Goal: Transaction & Acquisition: Purchase product/service

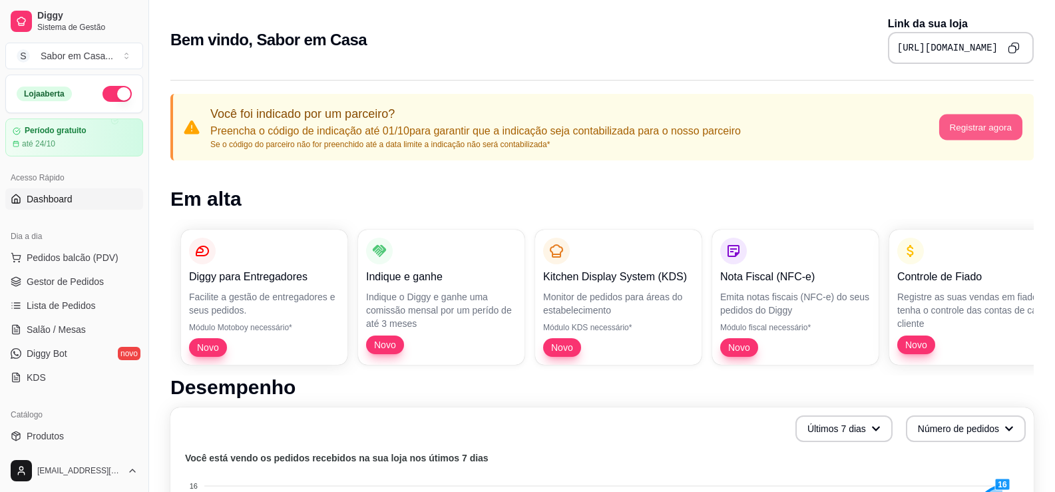
click at [988, 128] on button "Registrar agora" at bounding box center [980, 127] width 83 height 26
drag, startPoint x: 45, startPoint y: 260, endPoint x: 26, endPoint y: 257, distance: 18.8
click at [26, 257] on button "Pedidos balcão (PDV)" at bounding box center [74, 257] width 138 height 21
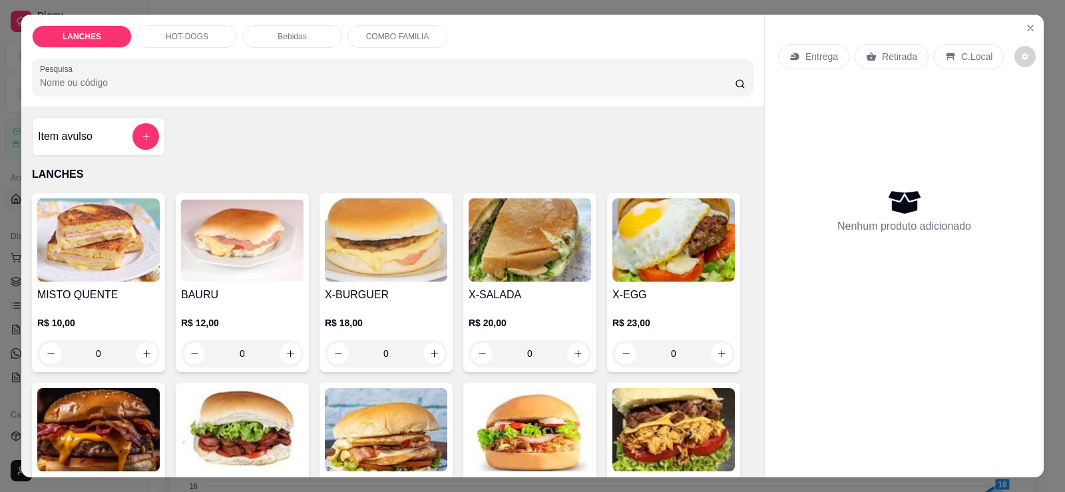
click at [188, 37] on p "HOT-DOGS" at bounding box center [187, 36] width 43 height 11
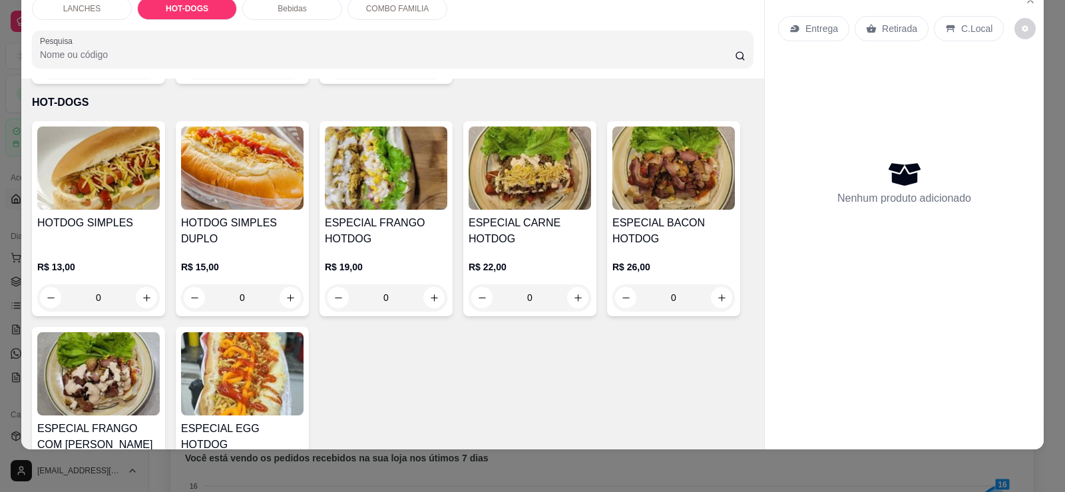
scroll to position [789, 0]
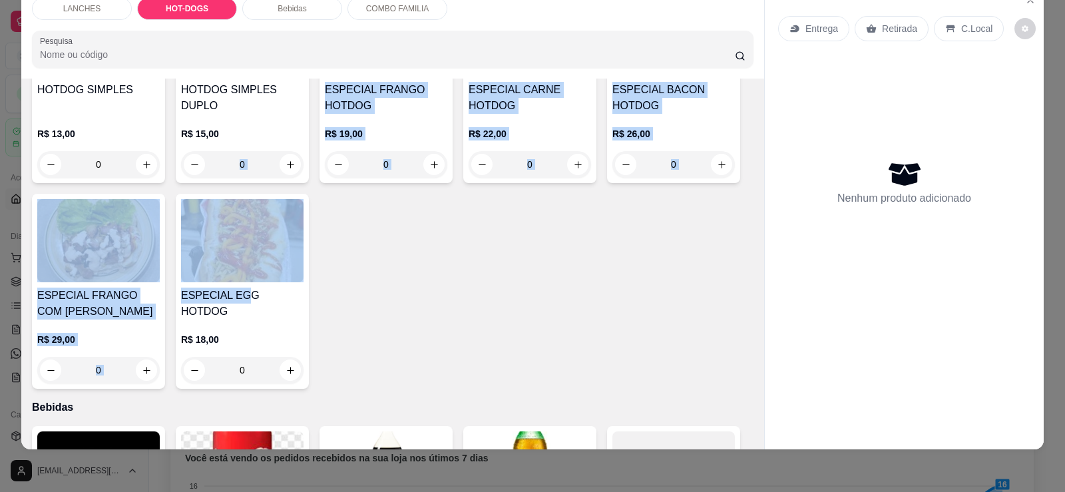
drag, startPoint x: 236, startPoint y: 292, endPoint x: 217, endPoint y: 164, distance: 129.2
click at [217, 164] on div "HOTDOG SIMPLES R$ 13,00 0 HOTDOG SIMPLES DUPLO R$ 15,00 0 ESPECIAL FRANGO HOTDO…" at bounding box center [393, 188] width 722 height 401
click at [280, 360] on button "increase-product-quantity" at bounding box center [290, 370] width 21 height 21
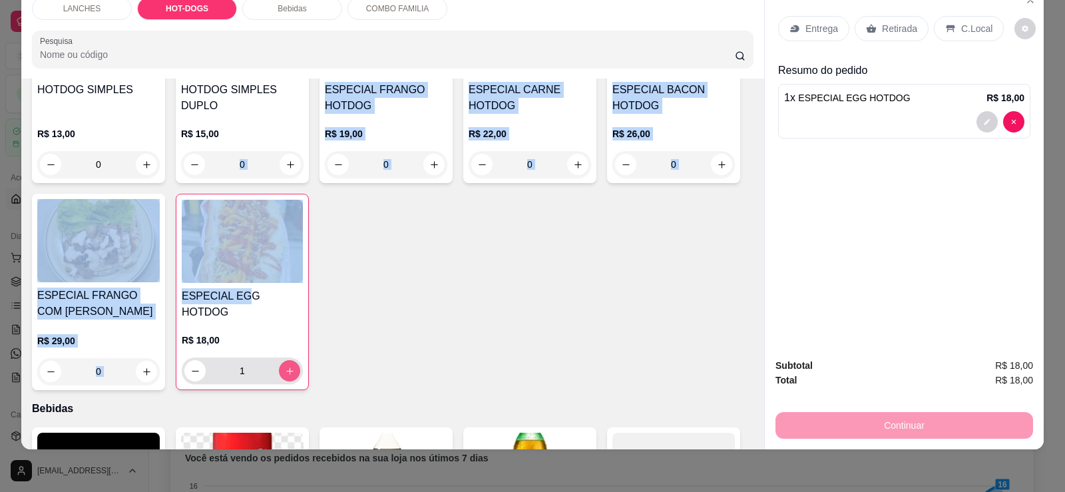
click at [285, 366] on icon "increase-product-quantity" at bounding box center [290, 371] width 10 height 10
type input "5"
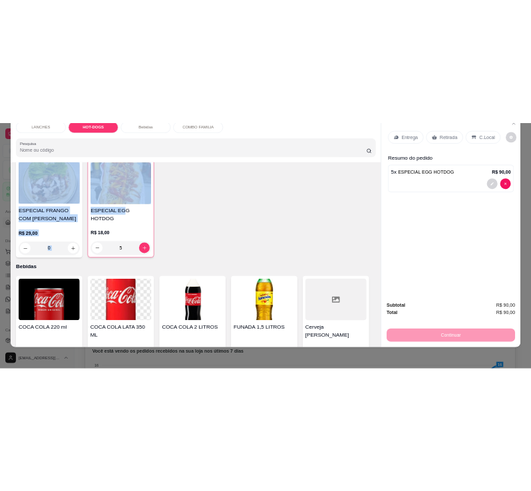
scroll to position [809, 0]
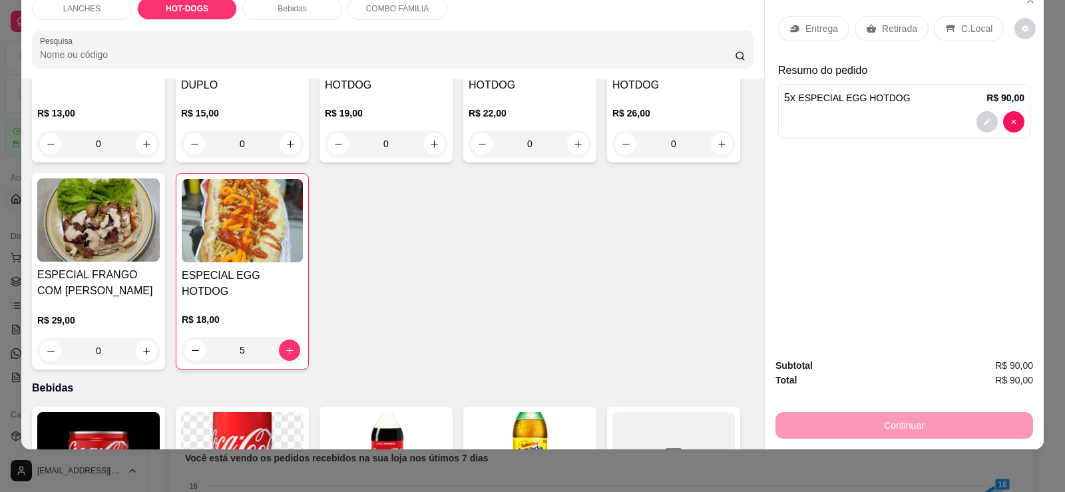
click at [806, 27] on p "Entrega" at bounding box center [821, 28] width 33 height 13
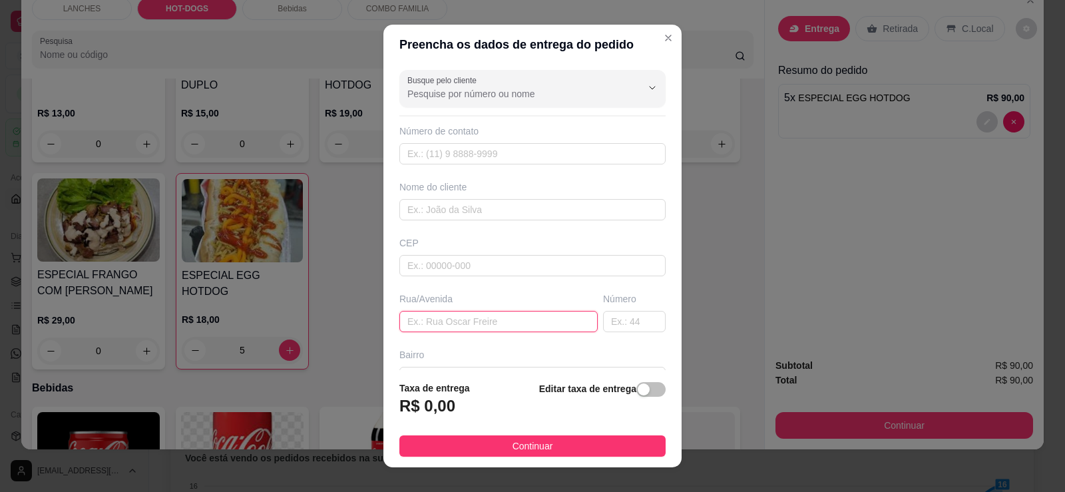
click at [431, 314] on input "text" at bounding box center [498, 321] width 198 height 21
click at [449, 322] on input "text" at bounding box center [498, 321] width 198 height 21
paste input "[URL][DOMAIN_NAME]"
type input "[URL][DOMAIN_NAME]"
drag, startPoint x: 551, startPoint y: 328, endPoint x: 144, endPoint y: 326, distance: 406.7
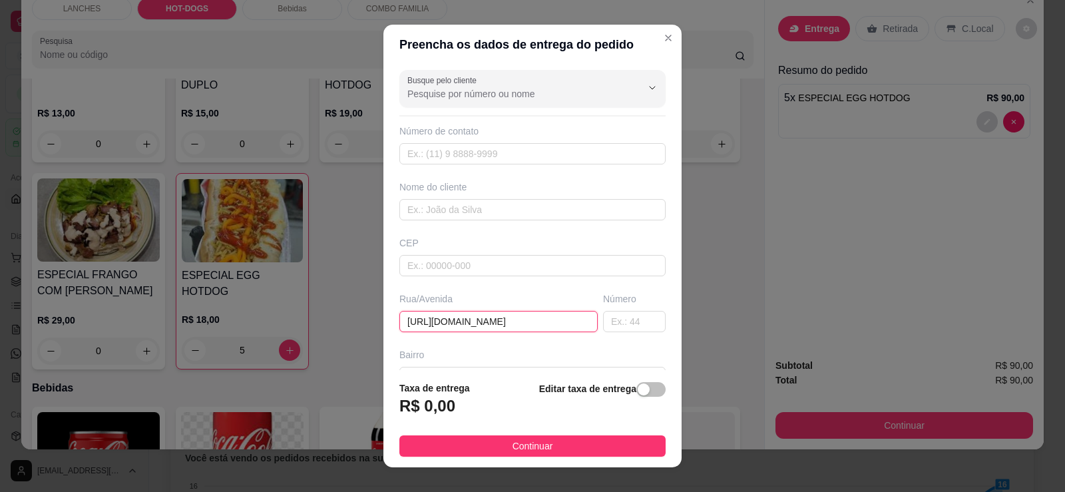
click at [144, 326] on div "Preencha os dados de entrega do pedido Busque pelo cliente Número de contato No…" at bounding box center [532, 246] width 1065 height 492
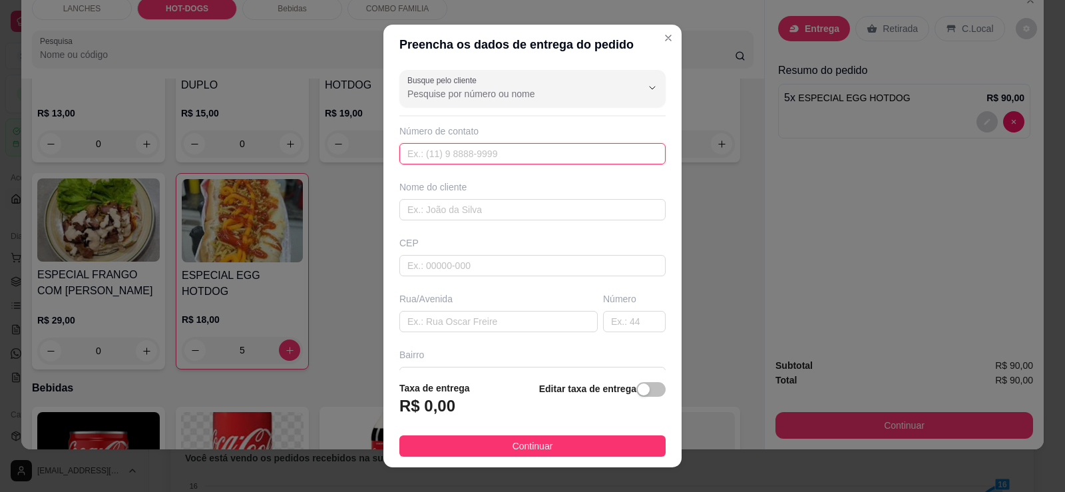
click at [423, 152] on input "text" at bounding box center [532, 153] width 266 height 21
paste input "text"
click at [418, 209] on input "text" at bounding box center [532, 209] width 266 height 21
paste input "[PERSON_NAME]"
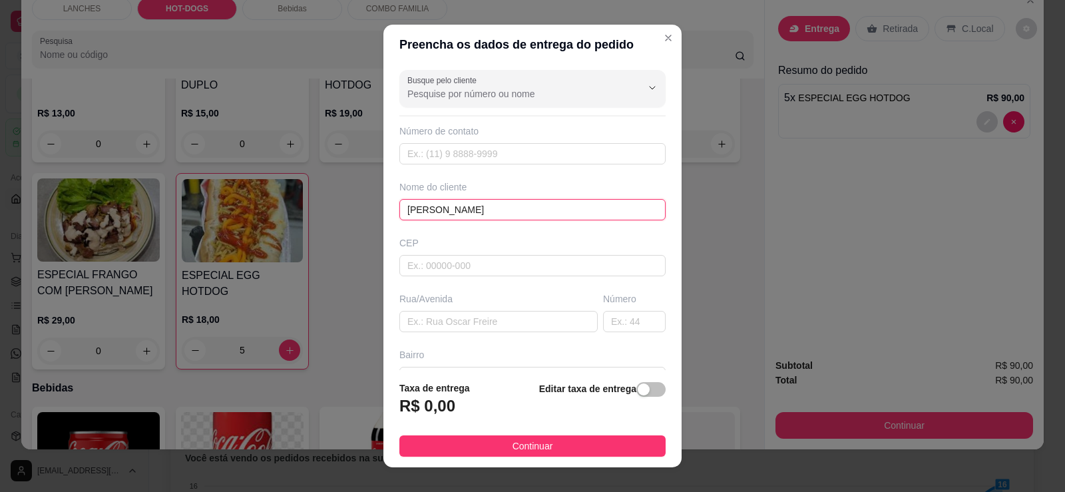
type input "[PERSON_NAME]"
click at [429, 322] on input "text" at bounding box center [498, 321] width 198 height 21
paste input "Rua [PERSON_NAME]"
type input "Rua [PERSON_NAME]"
click at [603, 316] on input "text" at bounding box center [634, 321] width 63 height 21
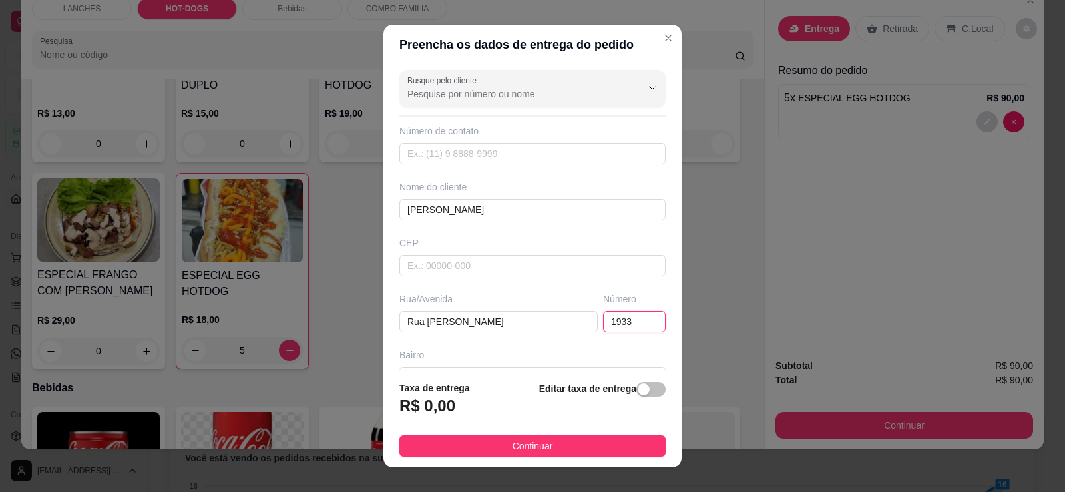
type input "1933"
click at [439, 407] on h3 "R$ 0,00" at bounding box center [427, 405] width 56 height 21
click at [658, 387] on footer "Taxa de entrega R$ 0,00 Editar taxa de entrega Continuar" at bounding box center [532, 418] width 298 height 97
click at [638, 389] on div "button" at bounding box center [644, 389] width 12 height 12
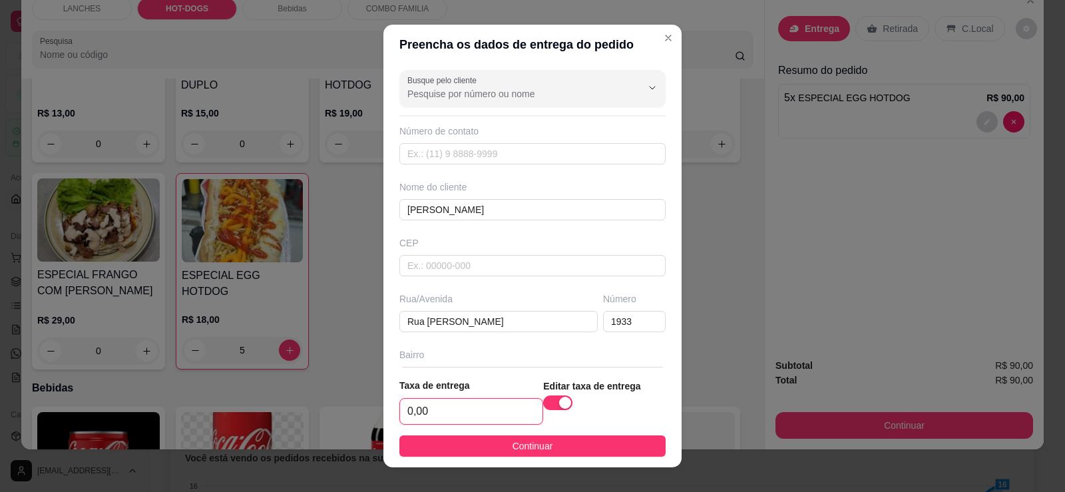
drag, startPoint x: 411, startPoint y: 409, endPoint x: 437, endPoint y: 409, distance: 26.6
click at [437, 409] on input "0,00" at bounding box center [471, 411] width 142 height 25
drag, startPoint x: 437, startPoint y: 409, endPoint x: 291, endPoint y: 361, distance: 154.3
click at [339, 409] on div "Preencha os dados de entrega do pedido Busque pelo cliente Número de contato No…" at bounding box center [532, 246] width 1065 height 492
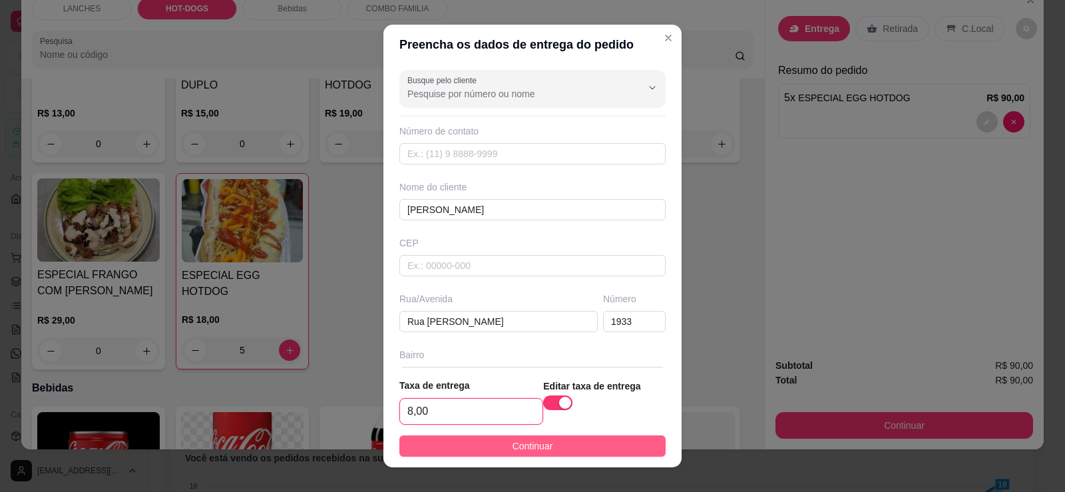
type input "8,00"
click at [574, 447] on button "Continuar" at bounding box center [532, 445] width 266 height 21
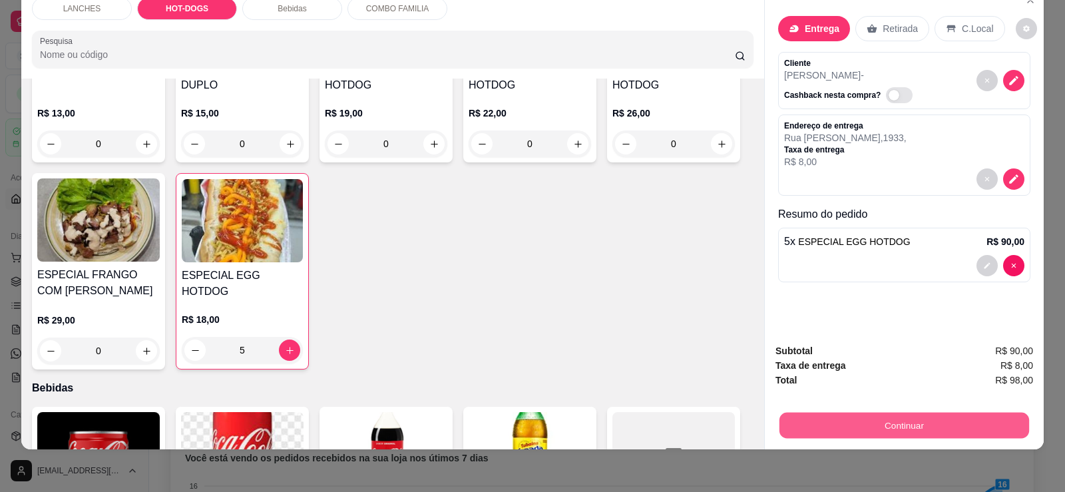
click at [894, 433] on button "Continuar" at bounding box center [905, 425] width 250 height 26
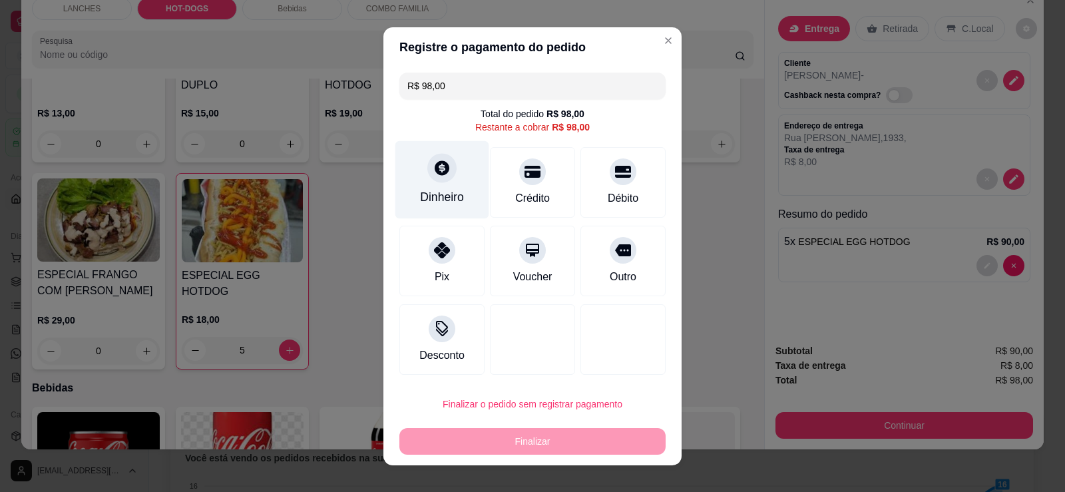
click at [443, 190] on div "Dinheiro" at bounding box center [442, 196] width 44 height 17
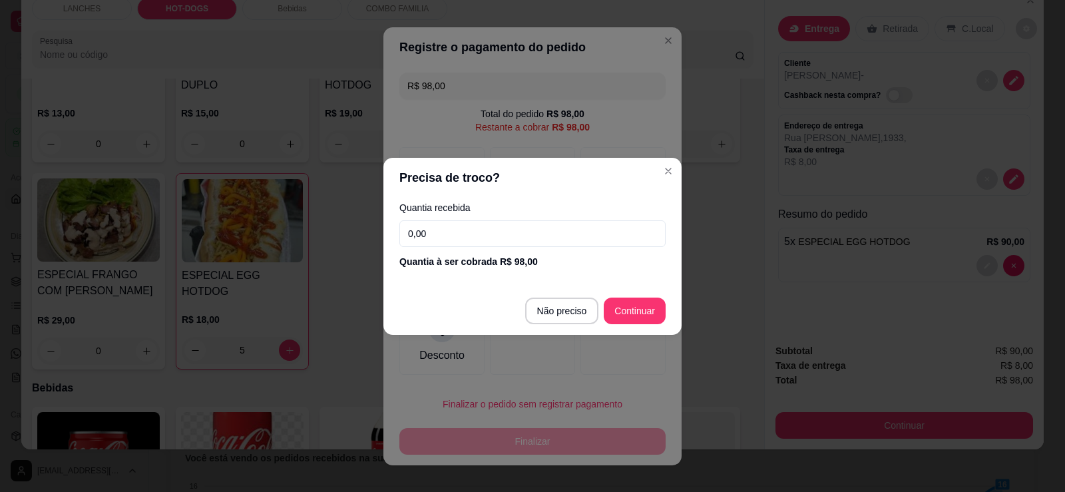
click at [440, 236] on input "0,00" at bounding box center [532, 233] width 266 height 27
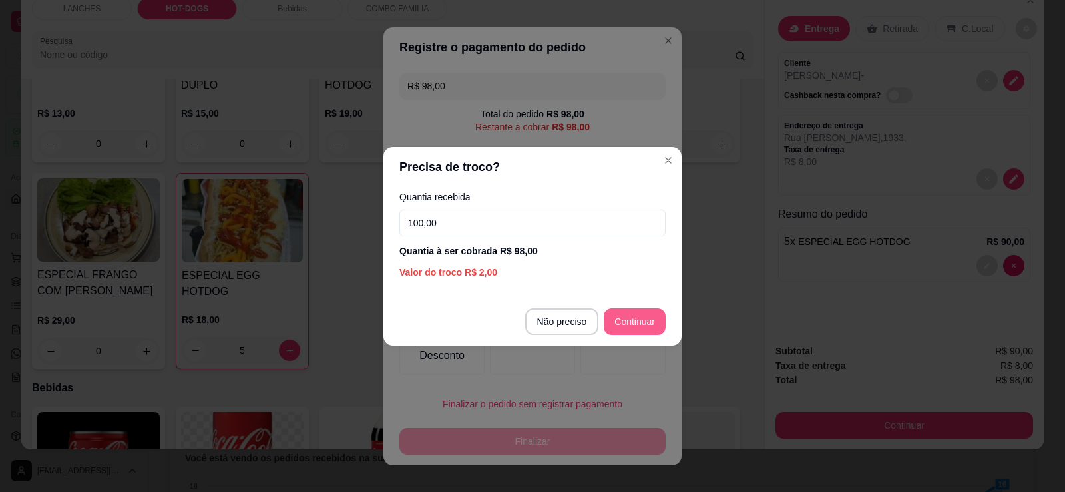
type input "100,00"
type input "R$ 0,00"
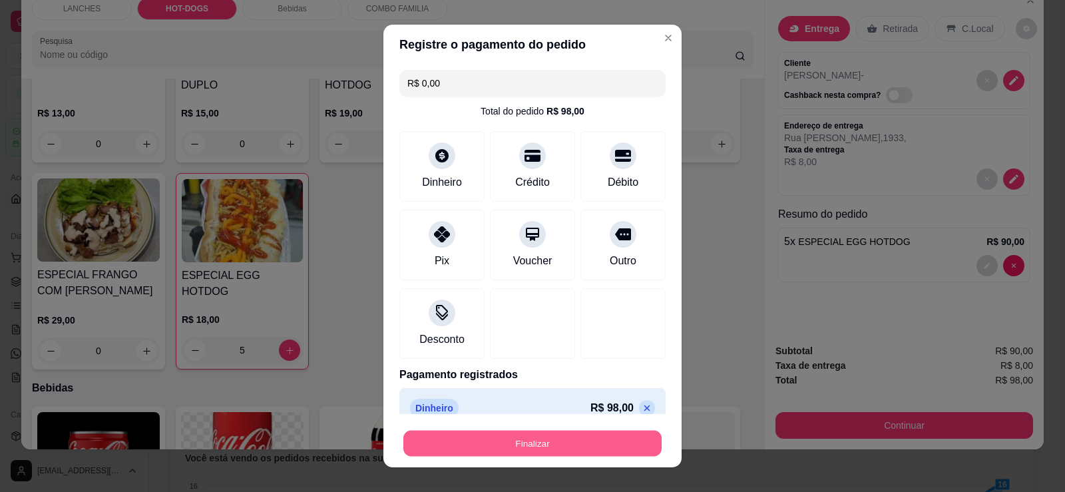
click at [560, 437] on button "Finalizar" at bounding box center [532, 444] width 258 height 26
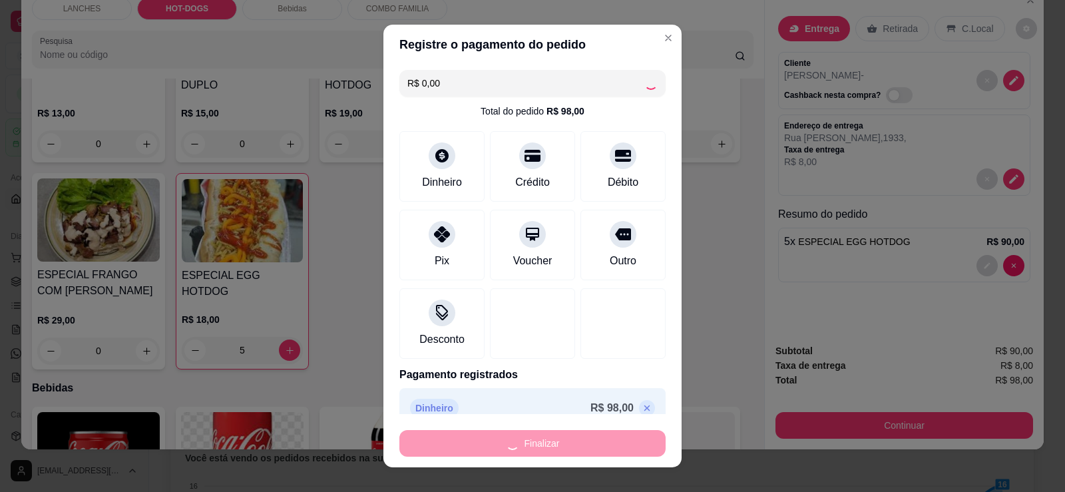
type input "0"
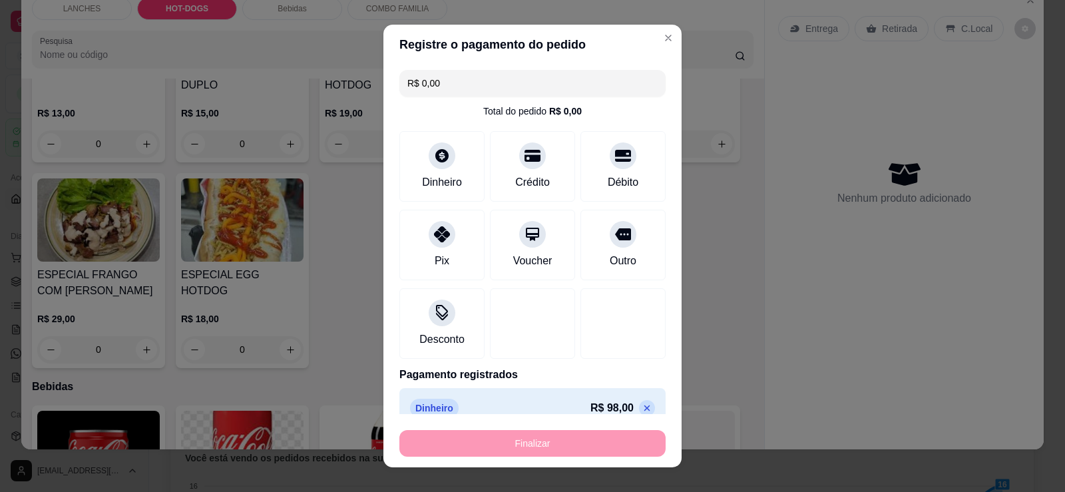
type input "-R$ 98,00"
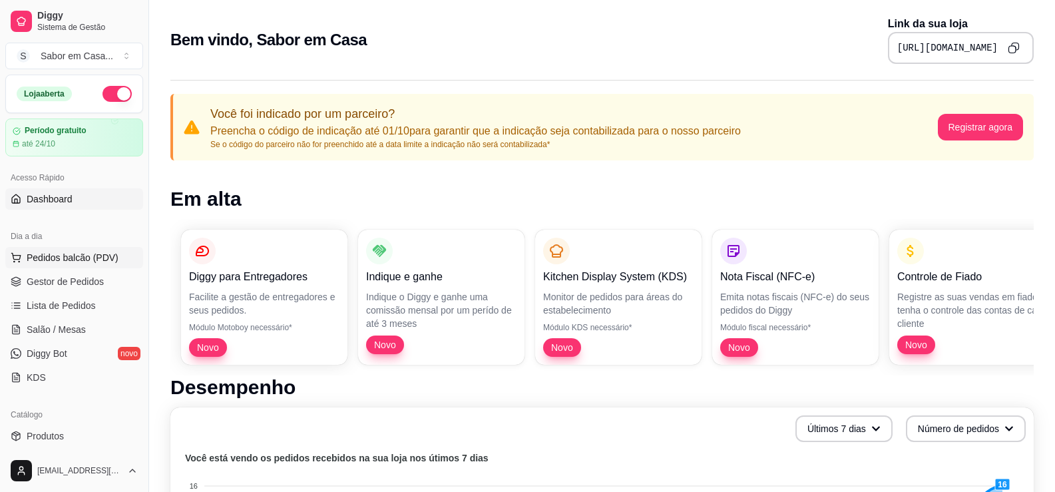
click at [53, 260] on span "Pedidos balcão (PDV)" at bounding box center [73, 257] width 92 height 13
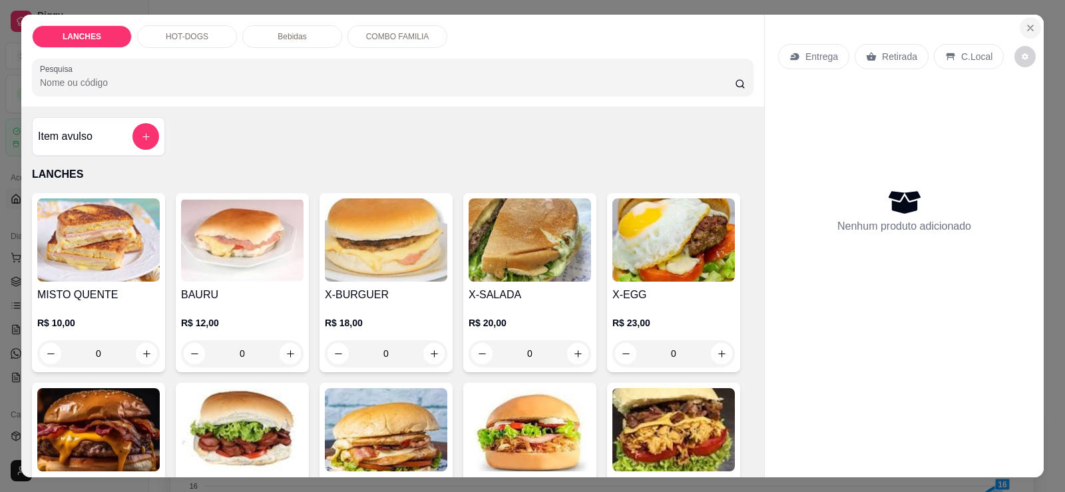
click at [1029, 24] on icon "Close" at bounding box center [1030, 28] width 11 height 11
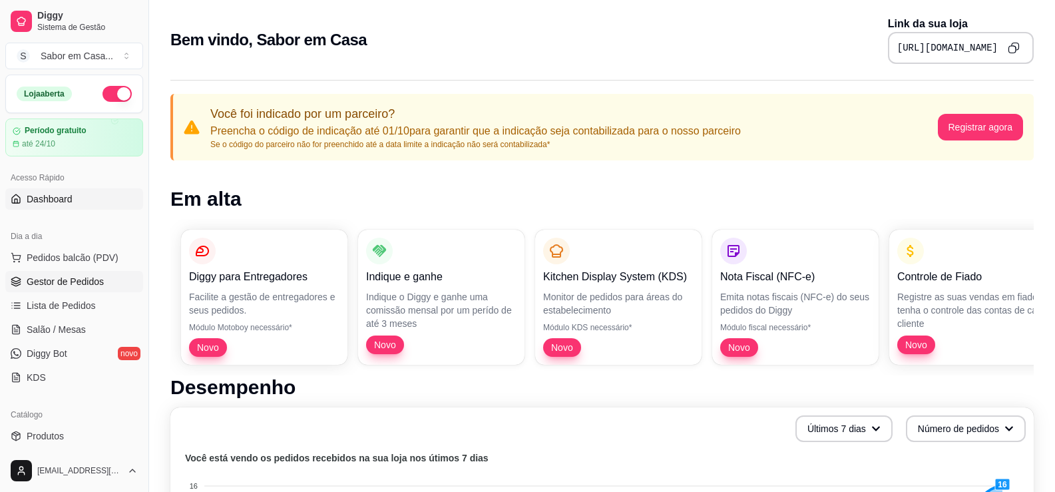
click at [90, 287] on span "Gestor de Pedidos" at bounding box center [65, 281] width 77 height 13
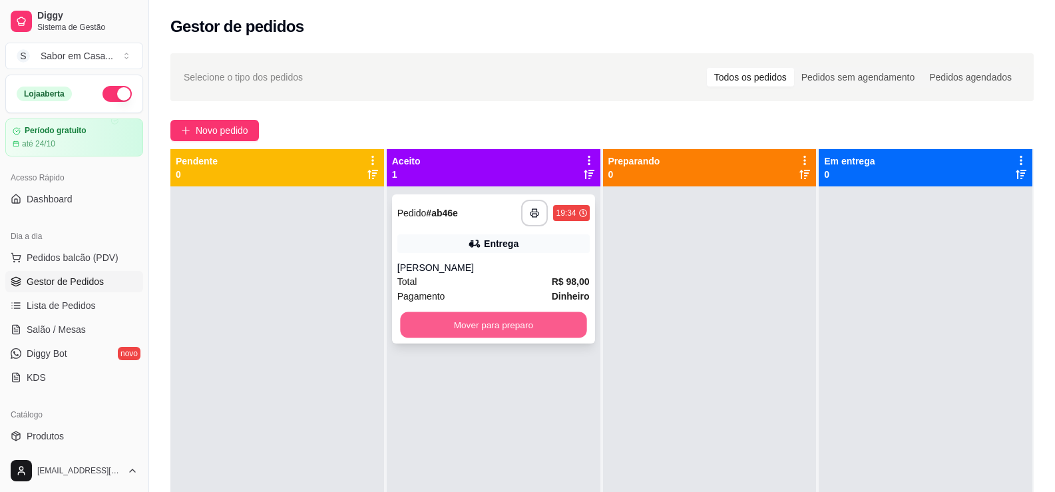
click at [521, 321] on button "Mover para preparo" at bounding box center [493, 325] width 186 height 26
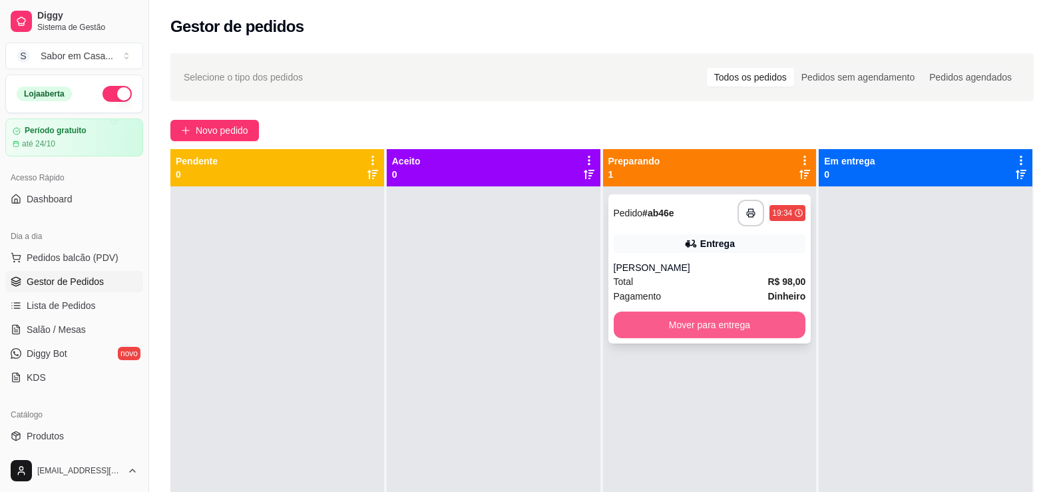
click at [632, 319] on button "Mover para entrega" at bounding box center [710, 325] width 192 height 27
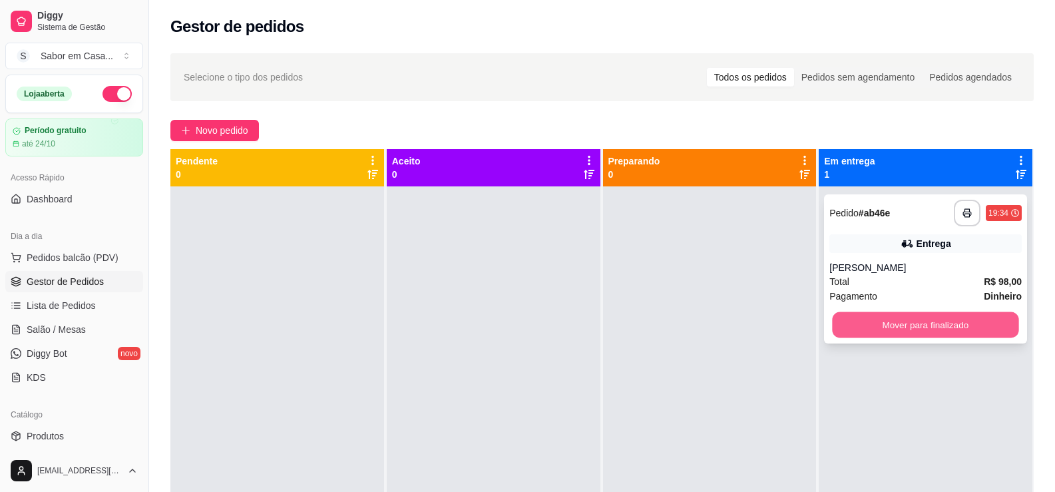
click at [878, 315] on button "Mover para finalizado" at bounding box center [926, 325] width 186 height 26
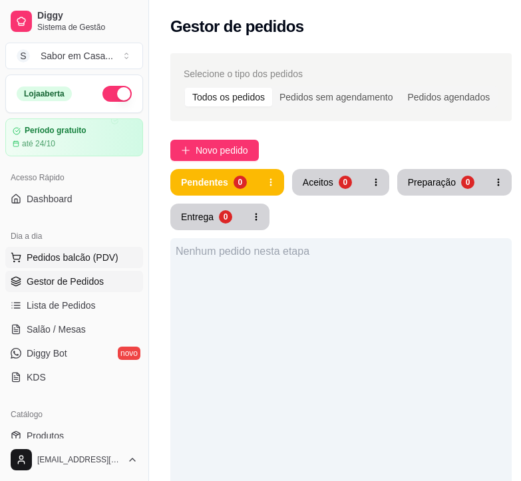
click at [37, 262] on span "Pedidos balcão (PDV)" at bounding box center [73, 257] width 92 height 13
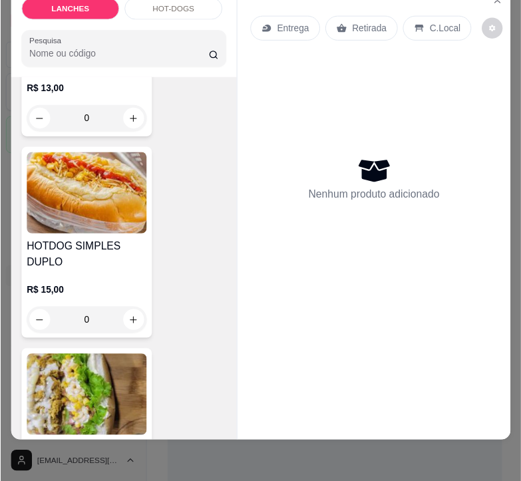
scroll to position [2719, 0]
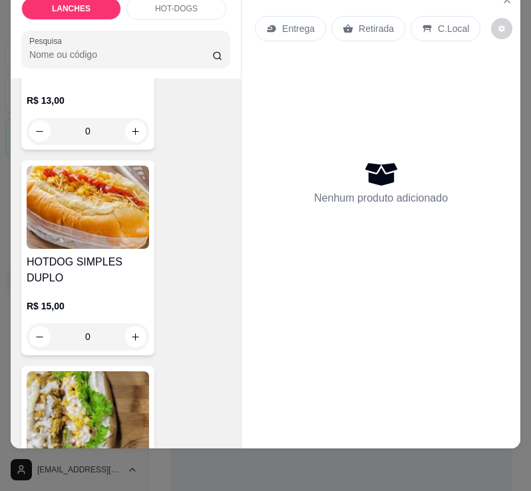
click at [83, 206] on img at bounding box center [88, 207] width 122 height 83
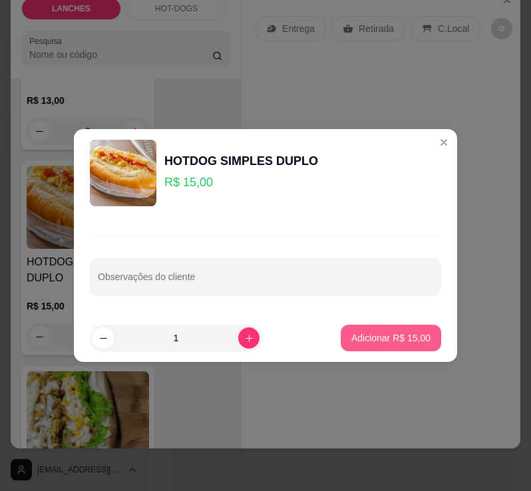
click at [397, 346] on button "Adicionar R$ 15,00" at bounding box center [391, 338] width 101 height 27
type input "1"
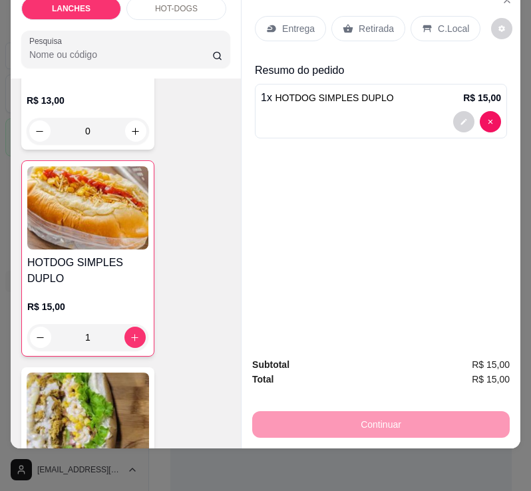
click at [359, 22] on p "Retirada" at bounding box center [376, 28] width 35 height 13
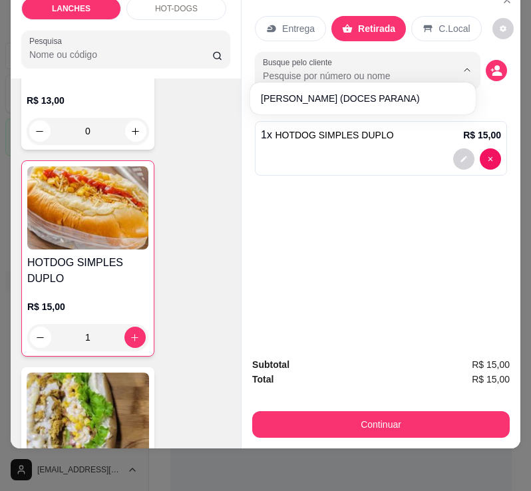
click at [317, 70] on input "Busque pelo cliente" at bounding box center [349, 75] width 172 height 13
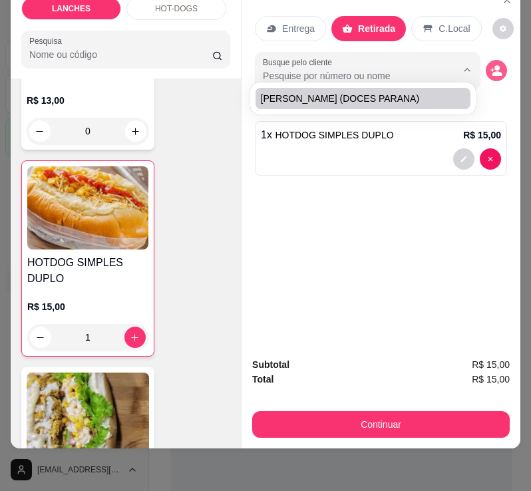
click at [495, 65] on circle "decrease-product-quantity" at bounding box center [497, 67] width 5 height 5
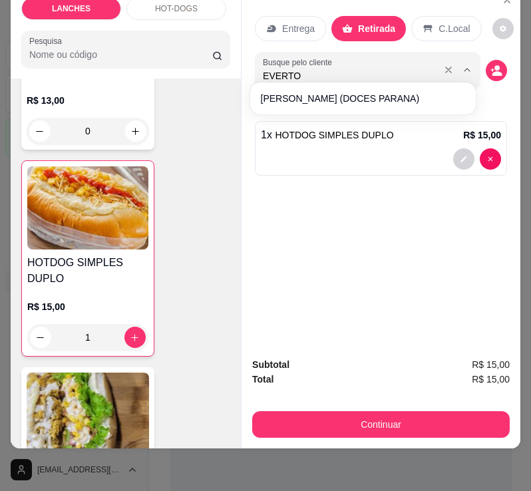
type input "EVERTON"
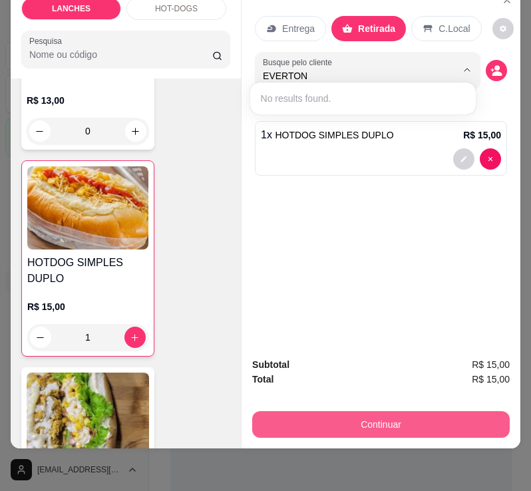
click at [401, 411] on button "Continuar" at bounding box center [381, 424] width 258 height 27
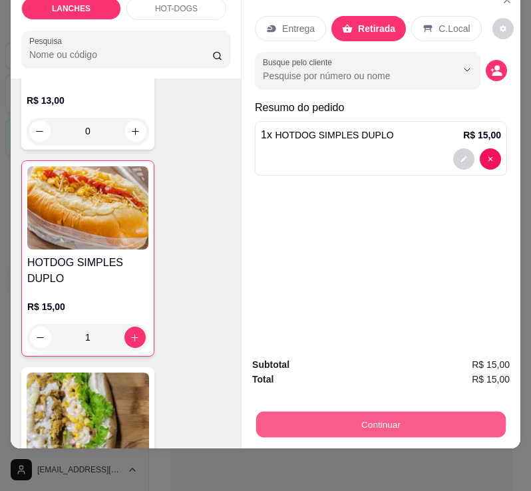
click at [407, 411] on button "Continuar" at bounding box center [381, 424] width 250 height 26
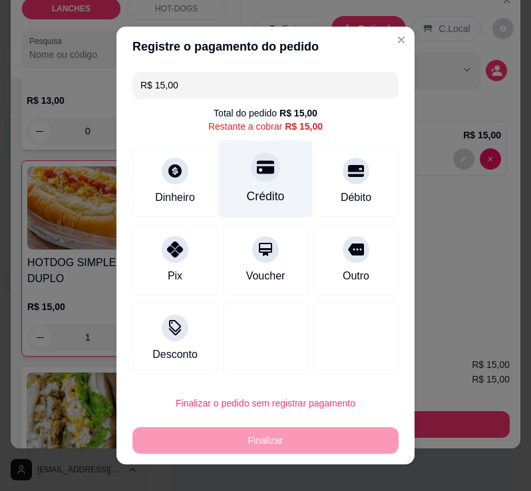
click at [266, 192] on div "Crédito" at bounding box center [266, 196] width 38 height 17
type input "R$ 0,00"
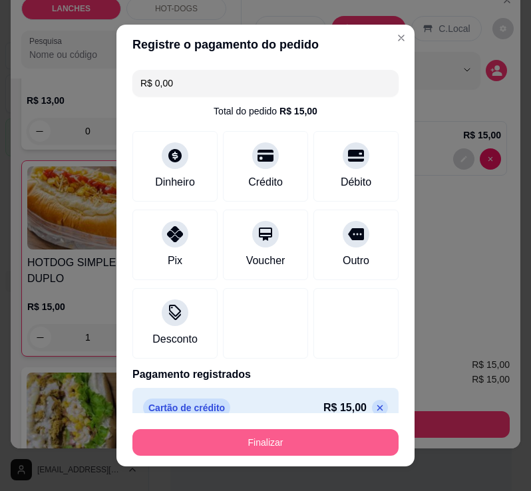
click at [294, 437] on button "Finalizar" at bounding box center [265, 442] width 266 height 27
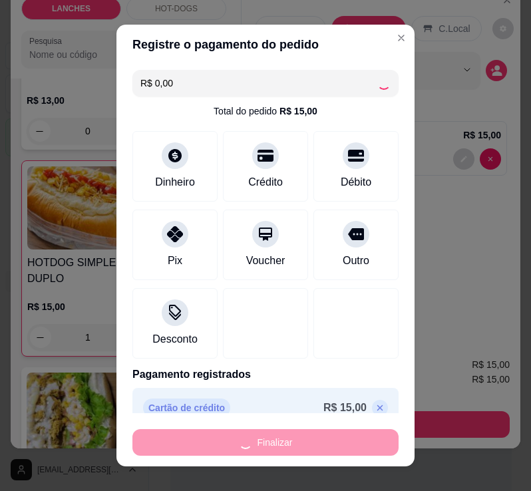
type input "0"
type input "-R$ 15,00"
